Goal: Task Accomplishment & Management: Manage account settings

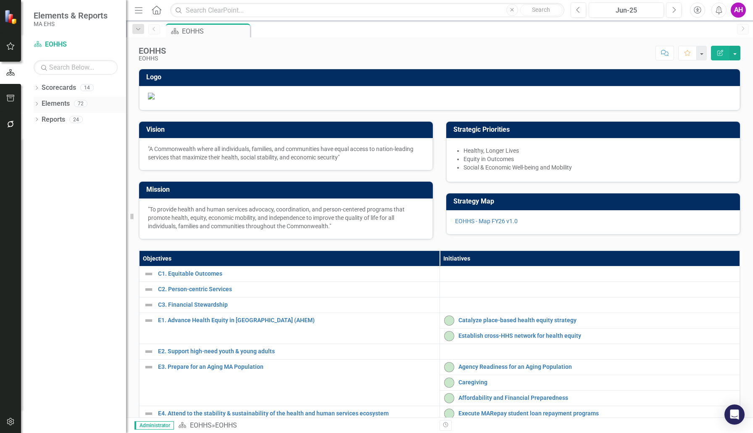
click at [37, 104] on icon at bounding box center [37, 104] width 2 height 4
click at [37, 89] on icon "Dropdown" at bounding box center [37, 89] width 6 height 5
click at [41, 102] on icon "Dropdown" at bounding box center [41, 103] width 6 height 5
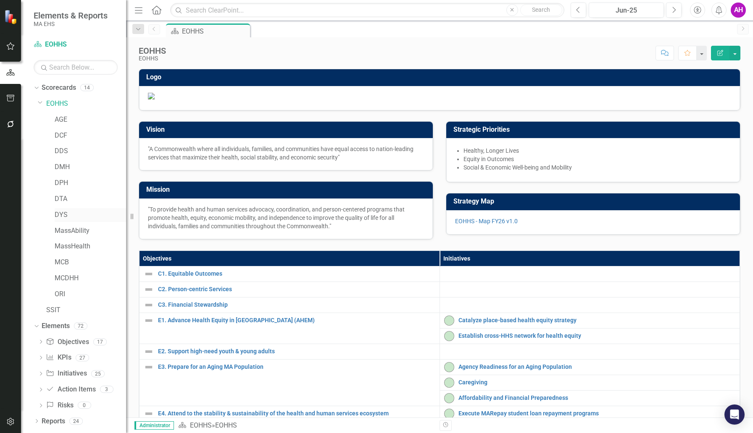
click at [62, 213] on link "DYS" at bounding box center [90, 215] width 71 height 10
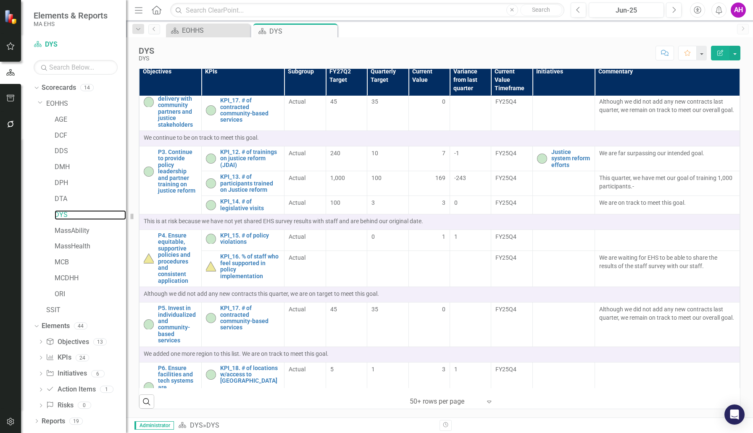
scroll to position [498, 0]
click at [61, 104] on link "EOHHS" at bounding box center [86, 104] width 80 height 10
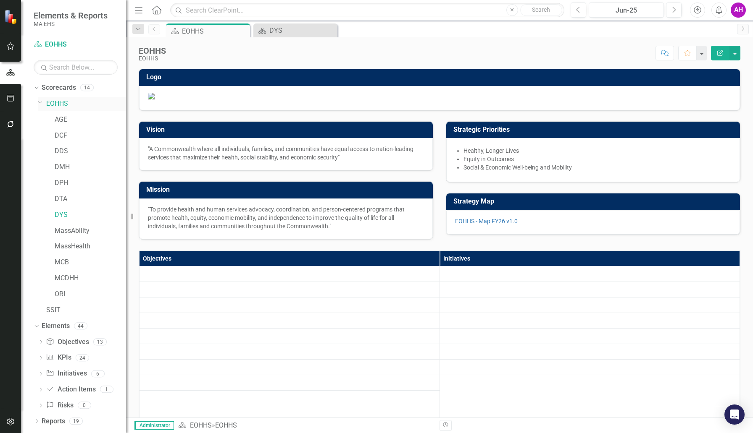
click at [43, 103] on div "Dropdown" at bounding box center [42, 104] width 8 height 4
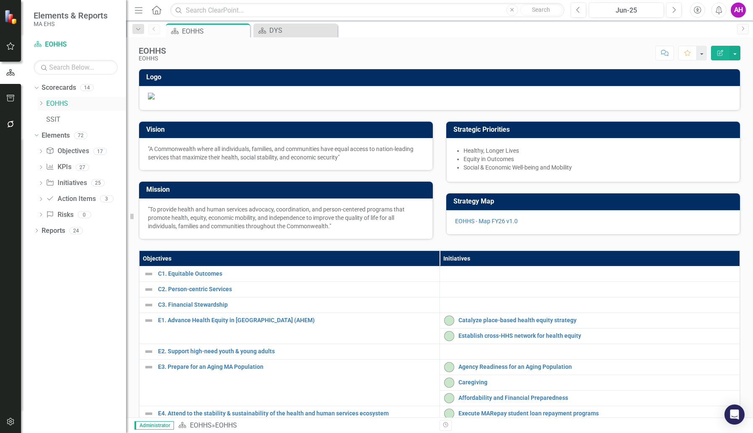
click at [43, 103] on icon "Dropdown" at bounding box center [41, 103] width 6 height 5
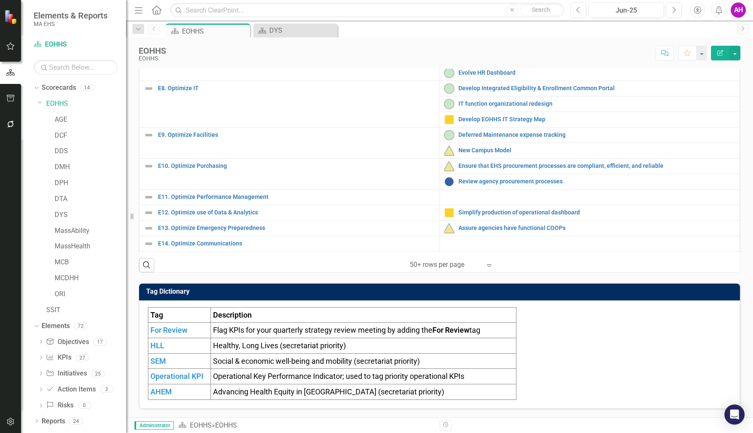
scroll to position [409, 0]
click at [487, 267] on icon "Expand" at bounding box center [489, 265] width 8 height 7
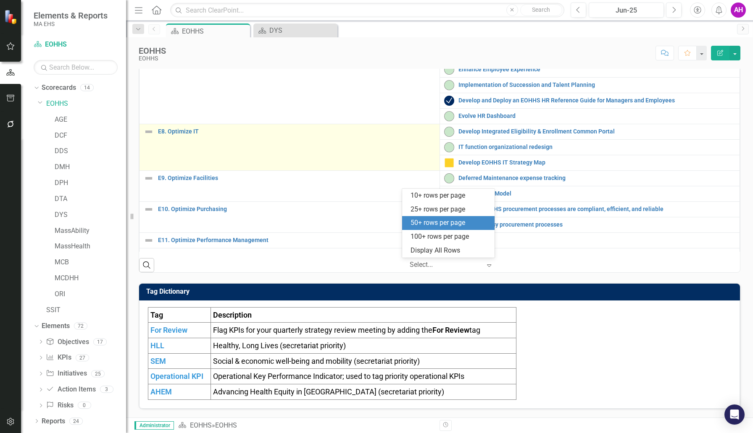
scroll to position [89, 0]
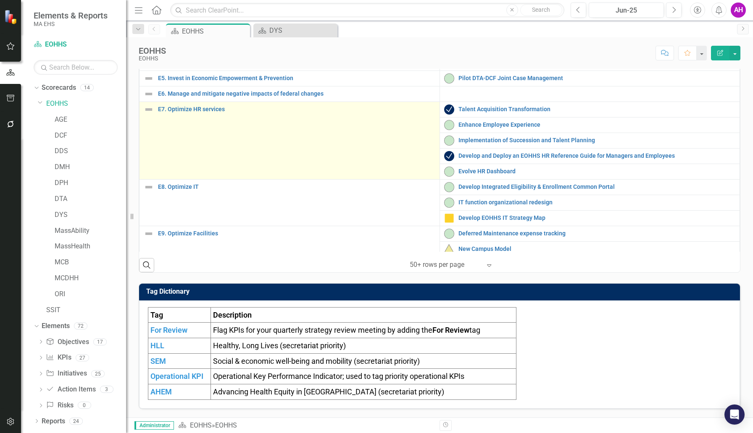
click at [199, 117] on td "E7. Optimize HR services Link Map View Link Map Edit Edit Objective Link Open E…" at bounding box center [289, 141] width 300 height 78
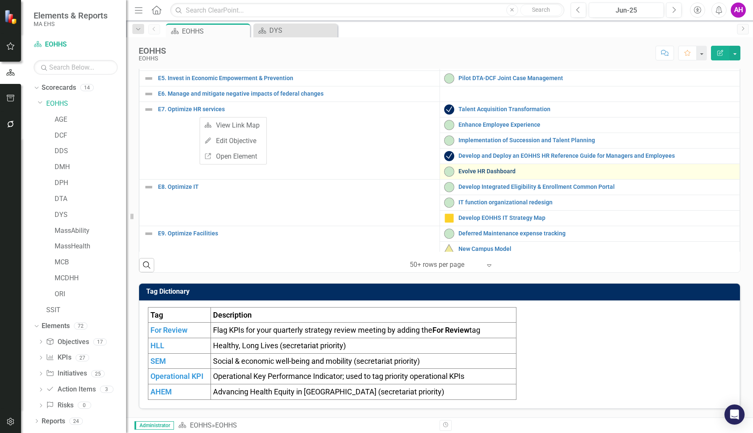
click at [539, 173] on link "Evolve HR Dashboard" at bounding box center [596, 171] width 277 height 6
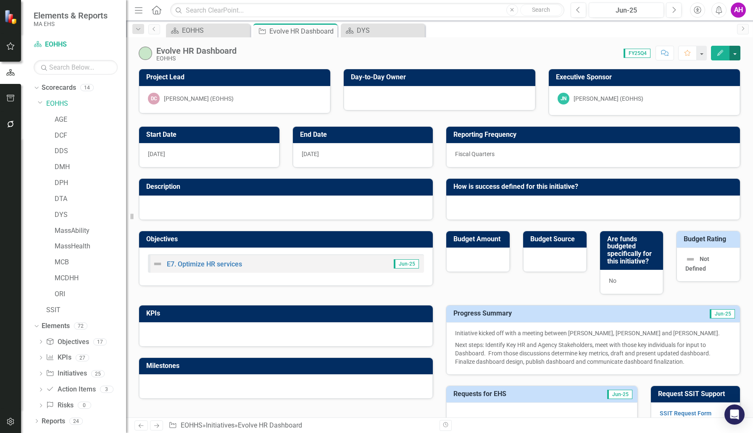
click at [733, 52] on button "button" at bounding box center [734, 53] width 11 height 15
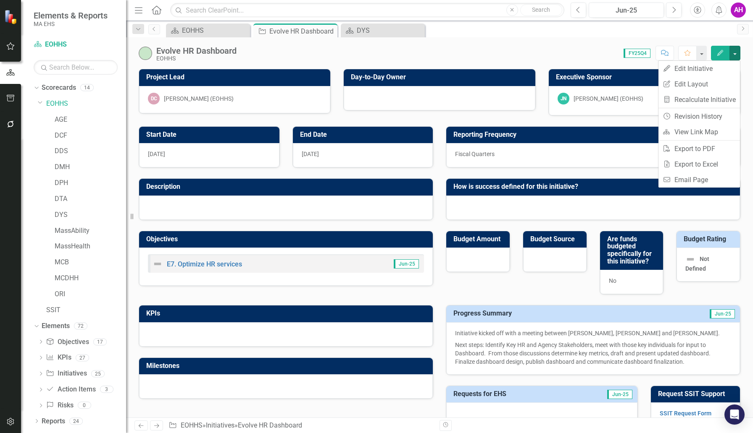
click at [700, 33] on div "Scorecard EOHHS Close Initiative Evolve HR Dashboard Pin Close Scorecard DYS Cl…" at bounding box center [448, 30] width 568 height 13
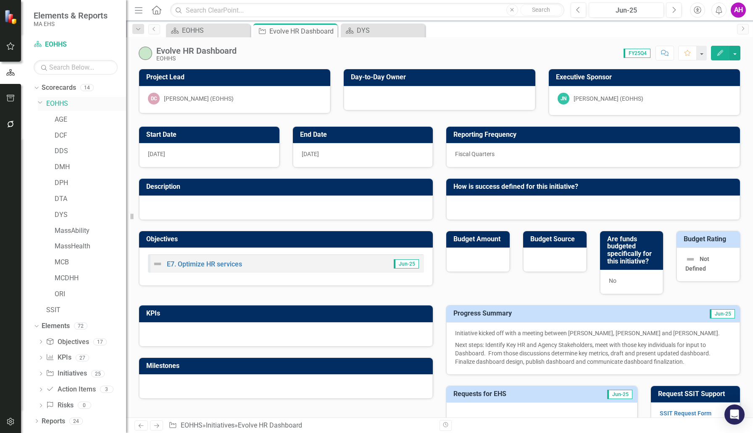
click at [62, 103] on link "EOHHS" at bounding box center [86, 104] width 80 height 10
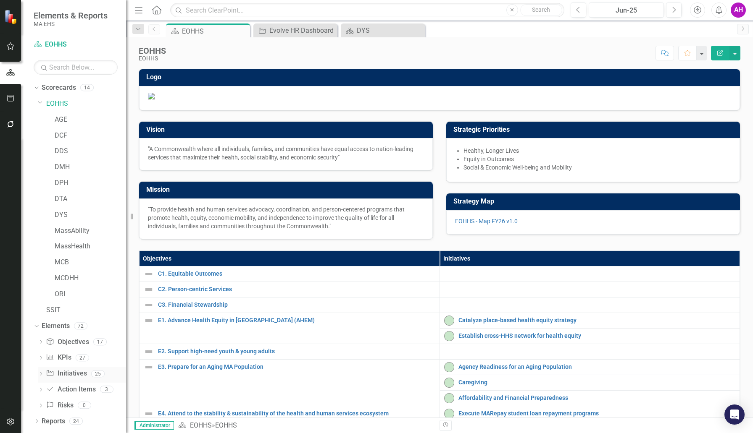
click at [41, 373] on icon "Dropdown" at bounding box center [41, 375] width 6 height 5
click at [67, 375] on link "Initiative Initiatives" at bounding box center [66, 374] width 41 height 10
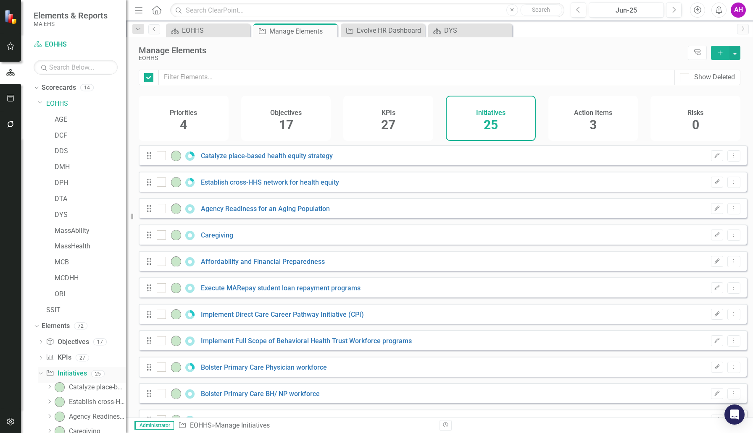
checkbox input "false"
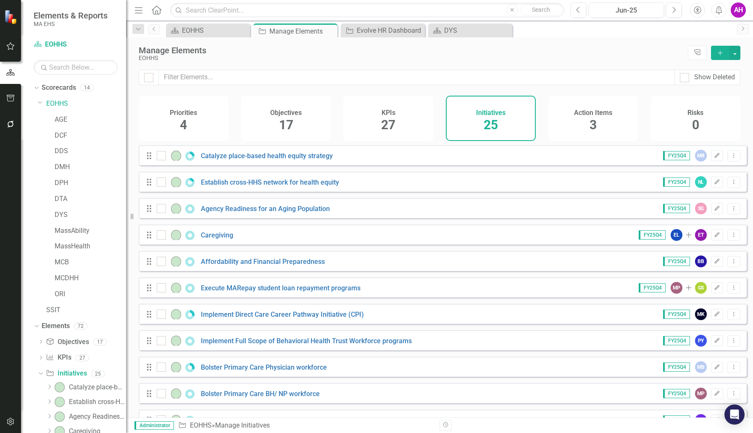
click at [474, 115] on div "Initiatives 25" at bounding box center [491, 118] width 90 height 45
click at [724, 52] on button "Add" at bounding box center [720, 53] width 18 height 14
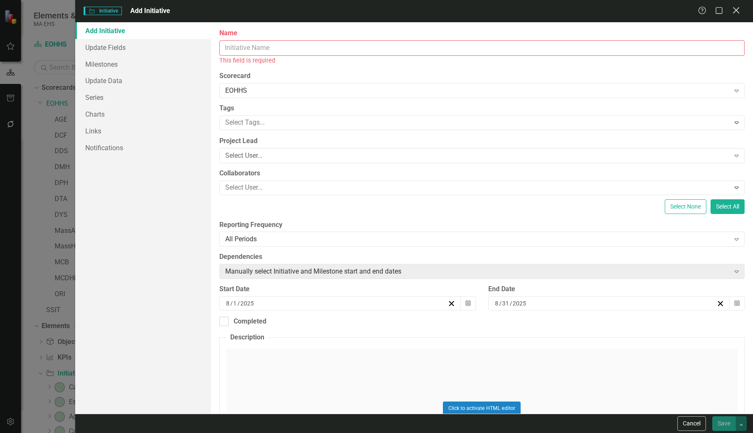
click at [735, 10] on icon "Close" at bounding box center [735, 10] width 10 height 8
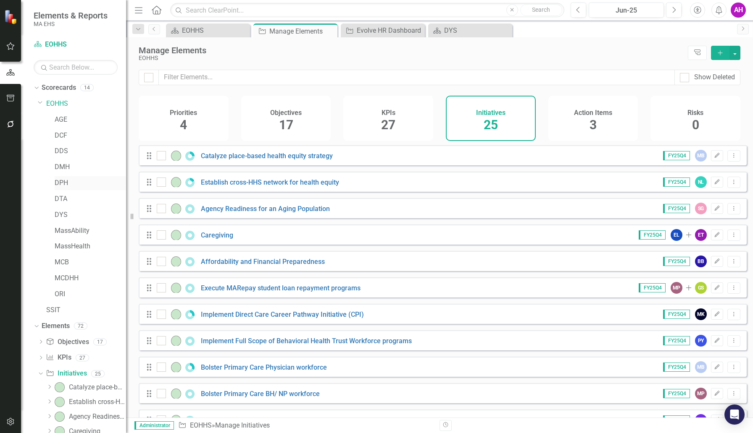
scroll to position [96, 0]
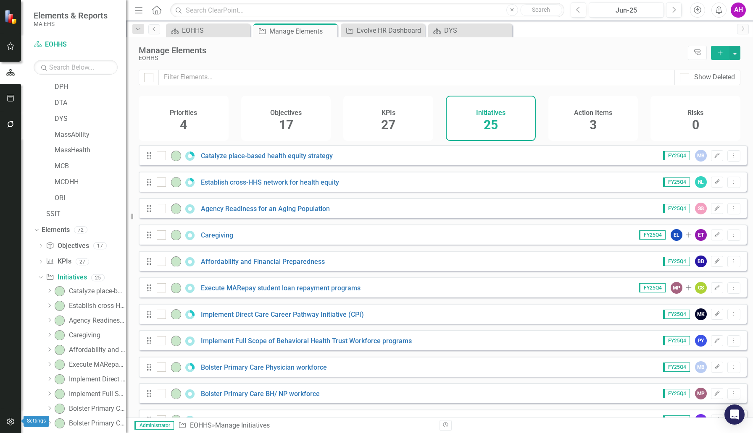
click at [11, 418] on button "button" at bounding box center [10, 423] width 19 height 18
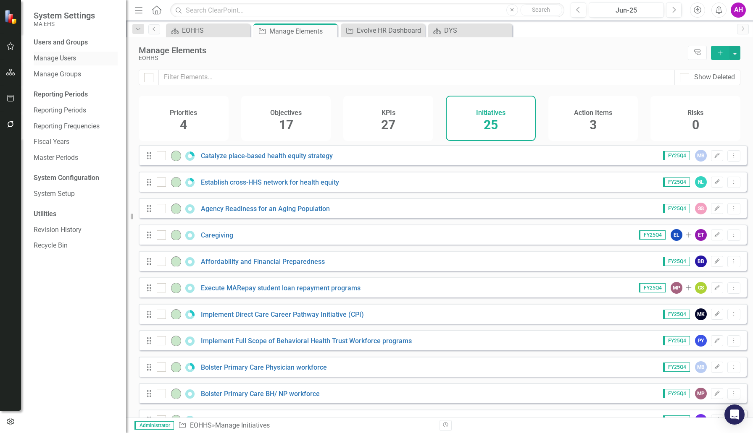
click at [51, 55] on link "Manage Users" at bounding box center [76, 59] width 84 height 10
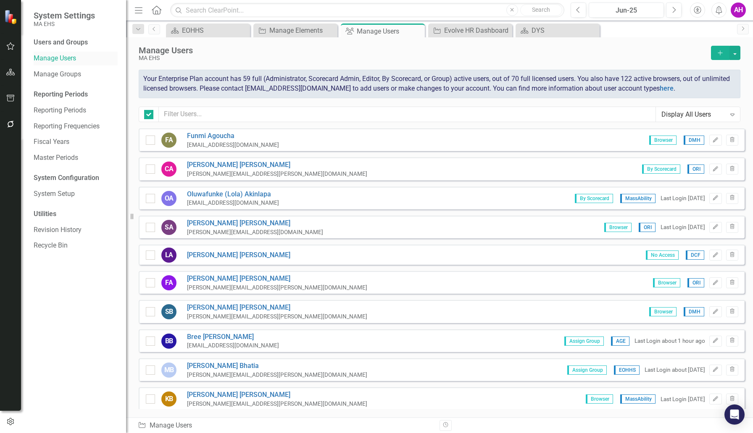
checkbox input "false"
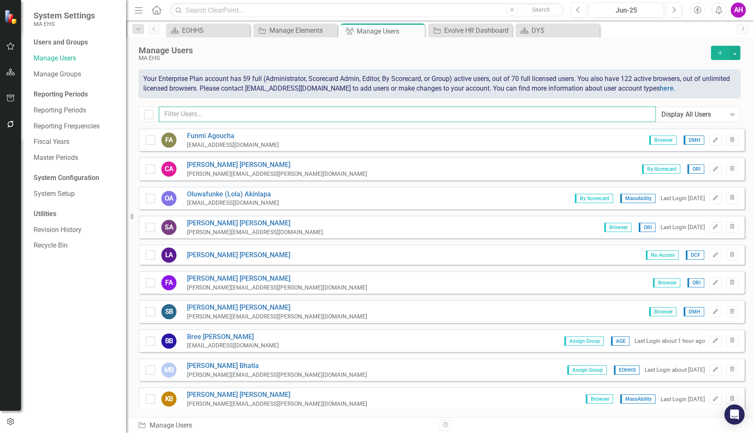
click at [185, 110] on input "text" at bounding box center [407, 115] width 497 height 16
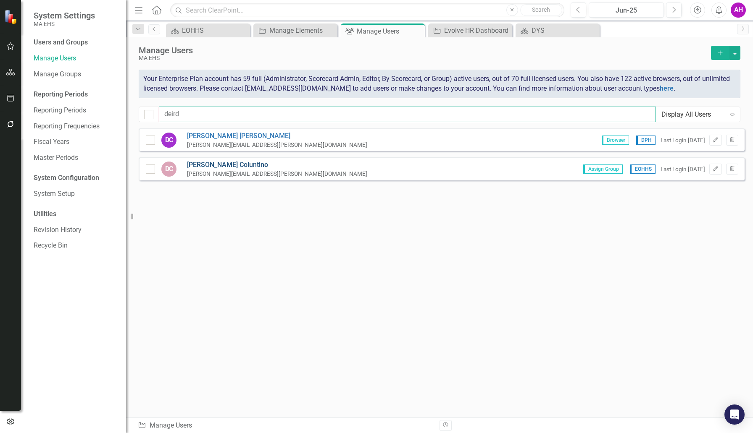
type input "deird"
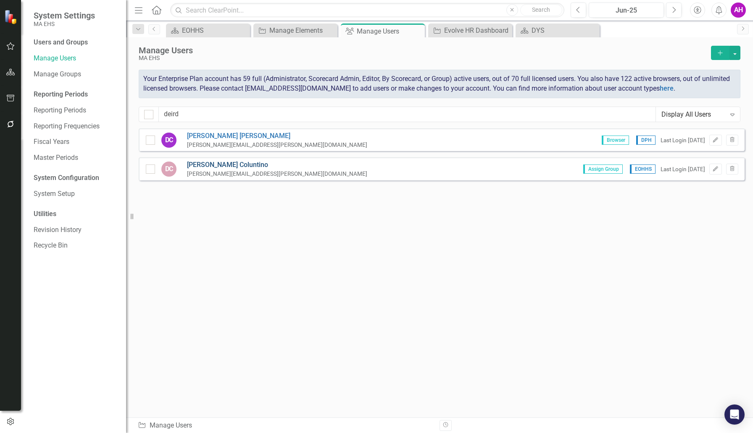
click at [189, 165] on link "[PERSON_NAME]" at bounding box center [277, 165] width 180 height 10
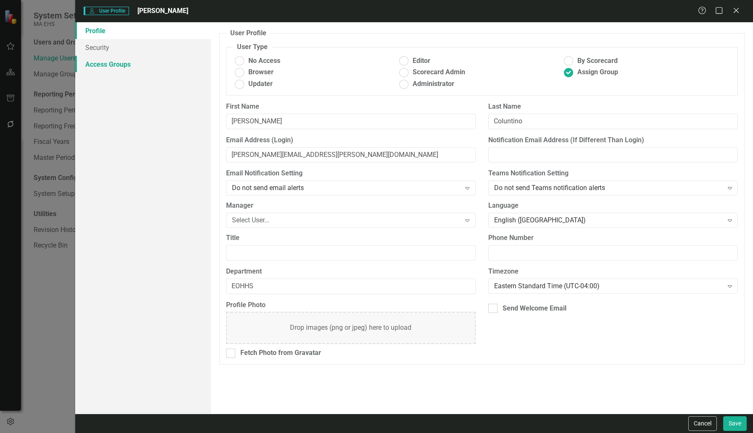
click at [123, 61] on link "Access Groups" at bounding box center [143, 64] width 136 height 17
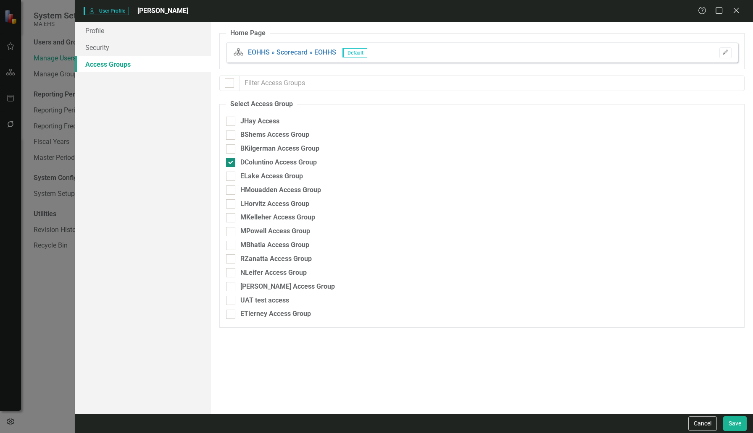
click at [262, 163] on div "DColuntino Access Group" at bounding box center [278, 163] width 76 height 10
click at [231, 163] on input "DColuntino Access Group" at bounding box center [228, 160] width 5 height 5
click at [231, 161] on input "DColuntino Access Group" at bounding box center [228, 160] width 5 height 5
checkbox input "true"
click at [100, 49] on link "Security" at bounding box center [143, 47] width 136 height 17
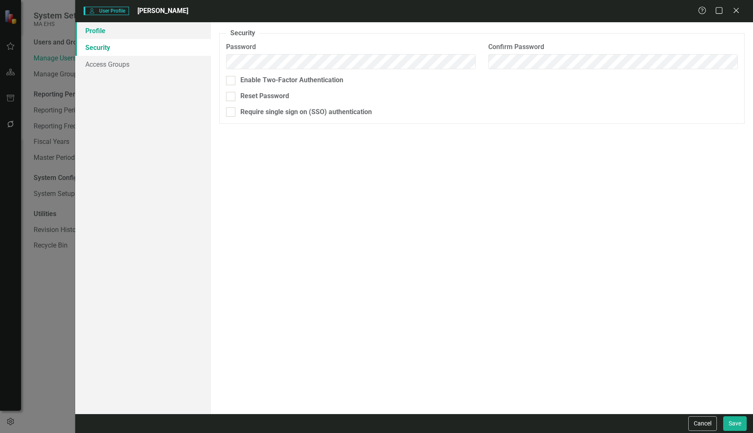
click at [98, 27] on link "Profile" at bounding box center [143, 30] width 136 height 17
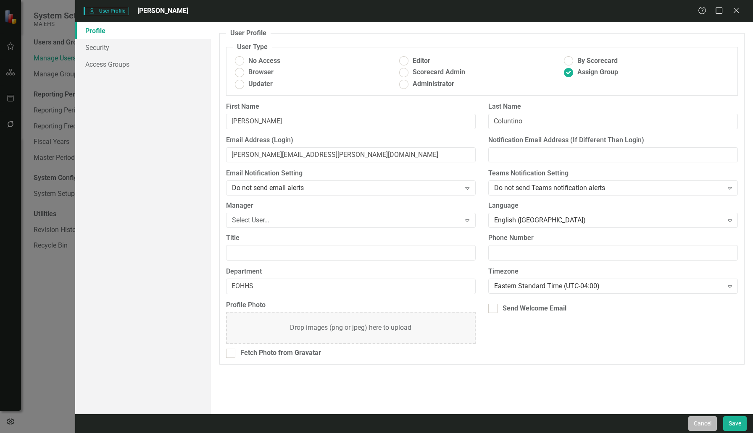
click at [701, 419] on button "Cancel" at bounding box center [702, 424] width 29 height 15
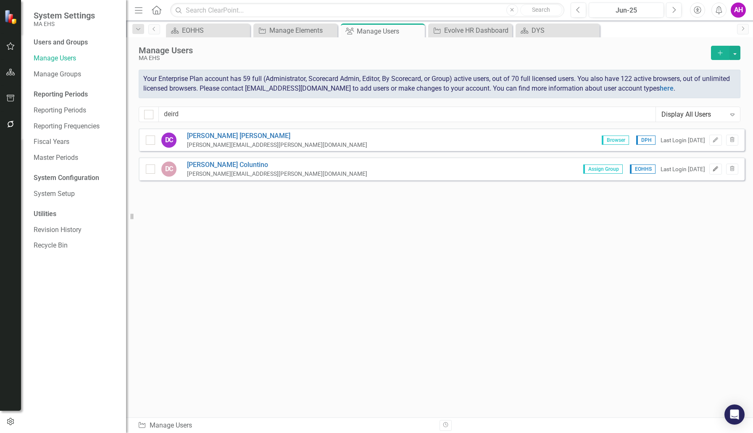
click at [719, 170] on button "Edit" at bounding box center [715, 169] width 12 height 11
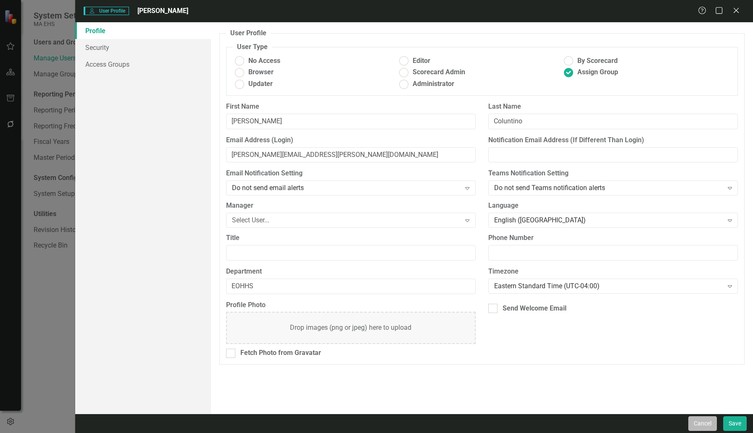
click at [706, 423] on button "Cancel" at bounding box center [702, 424] width 29 height 15
